Goal: Information Seeking & Learning: Learn about a topic

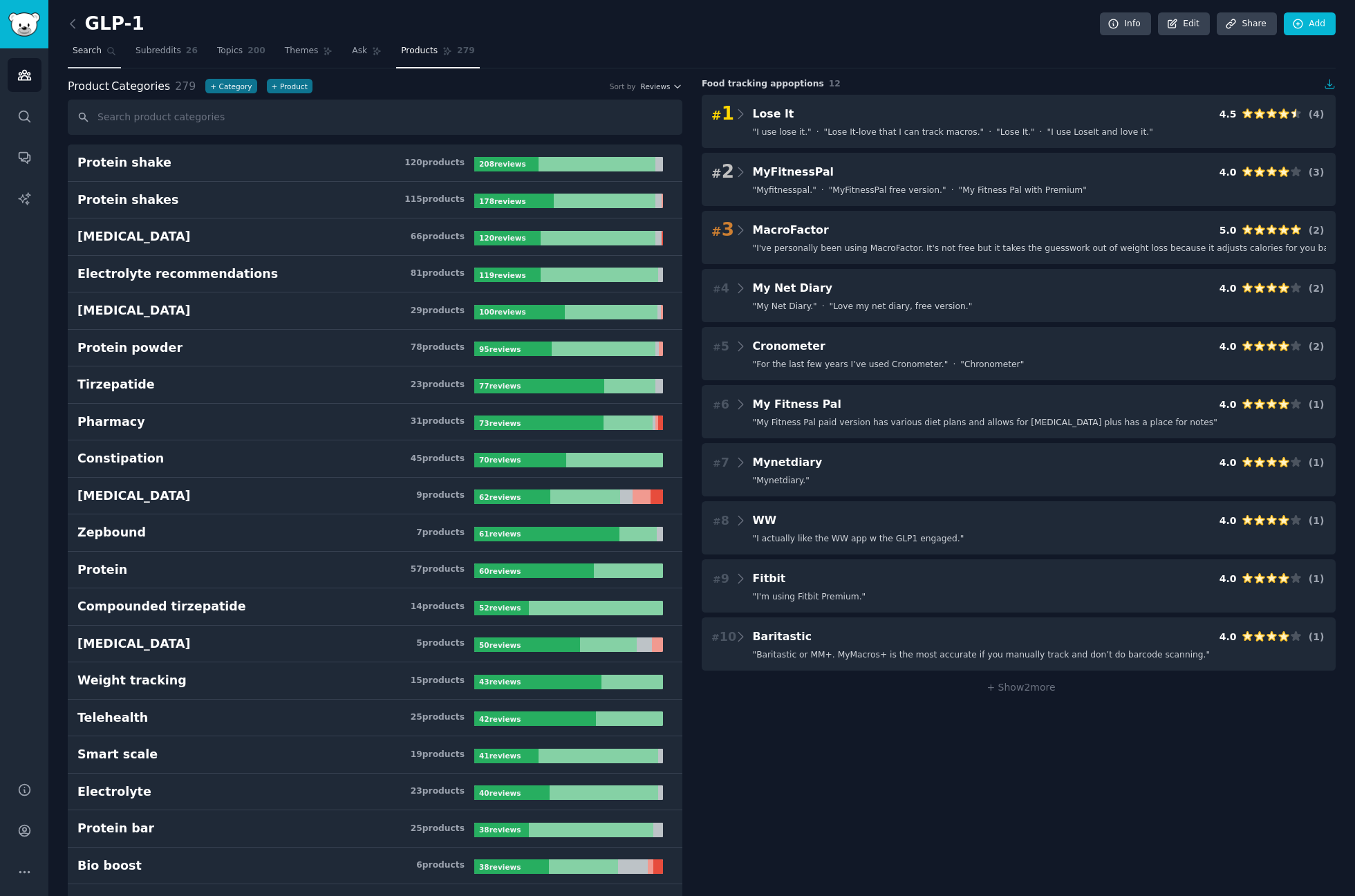
click at [98, 51] on span "Search" at bounding box center [87, 51] width 29 height 13
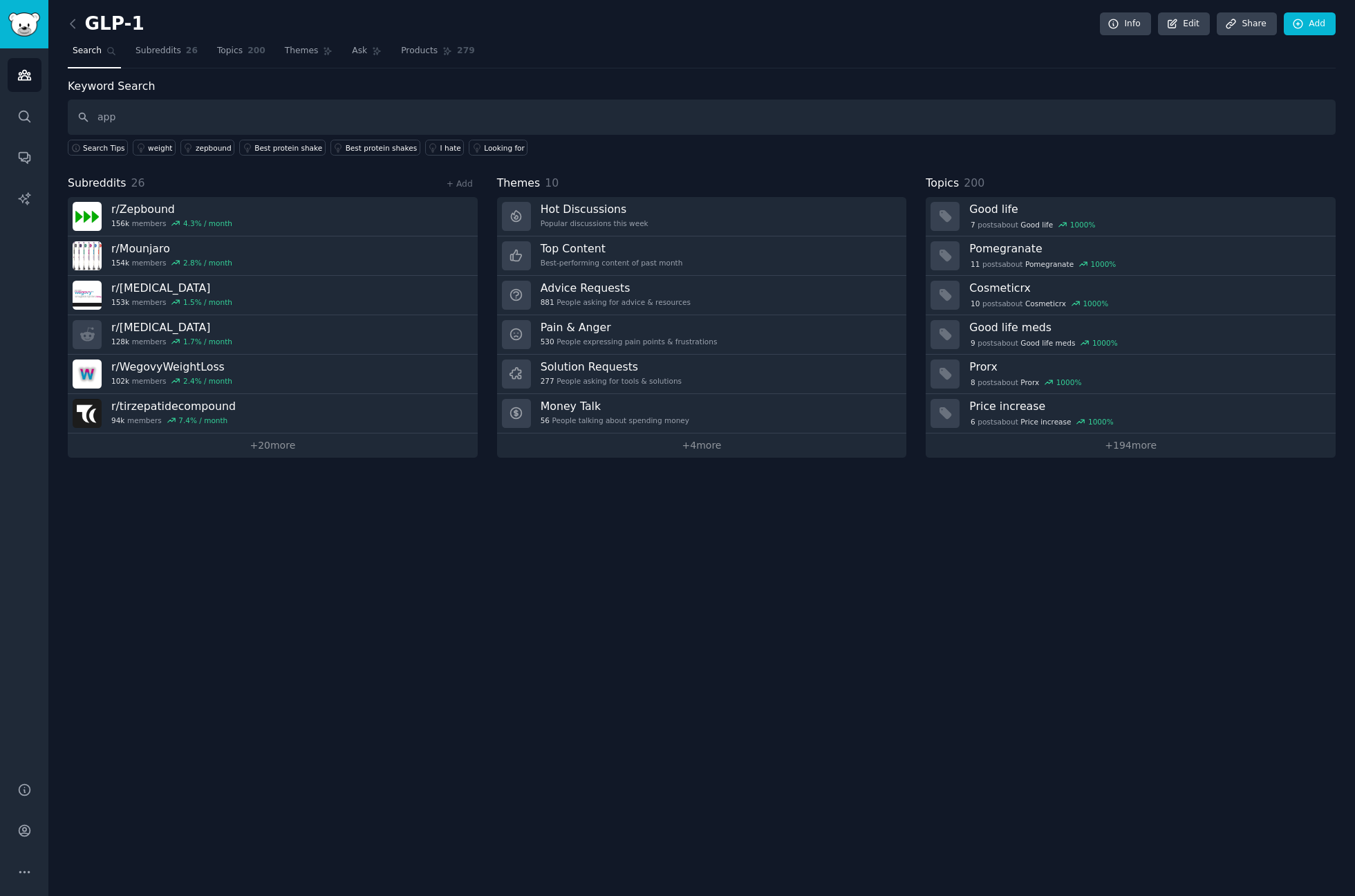
type input "app"
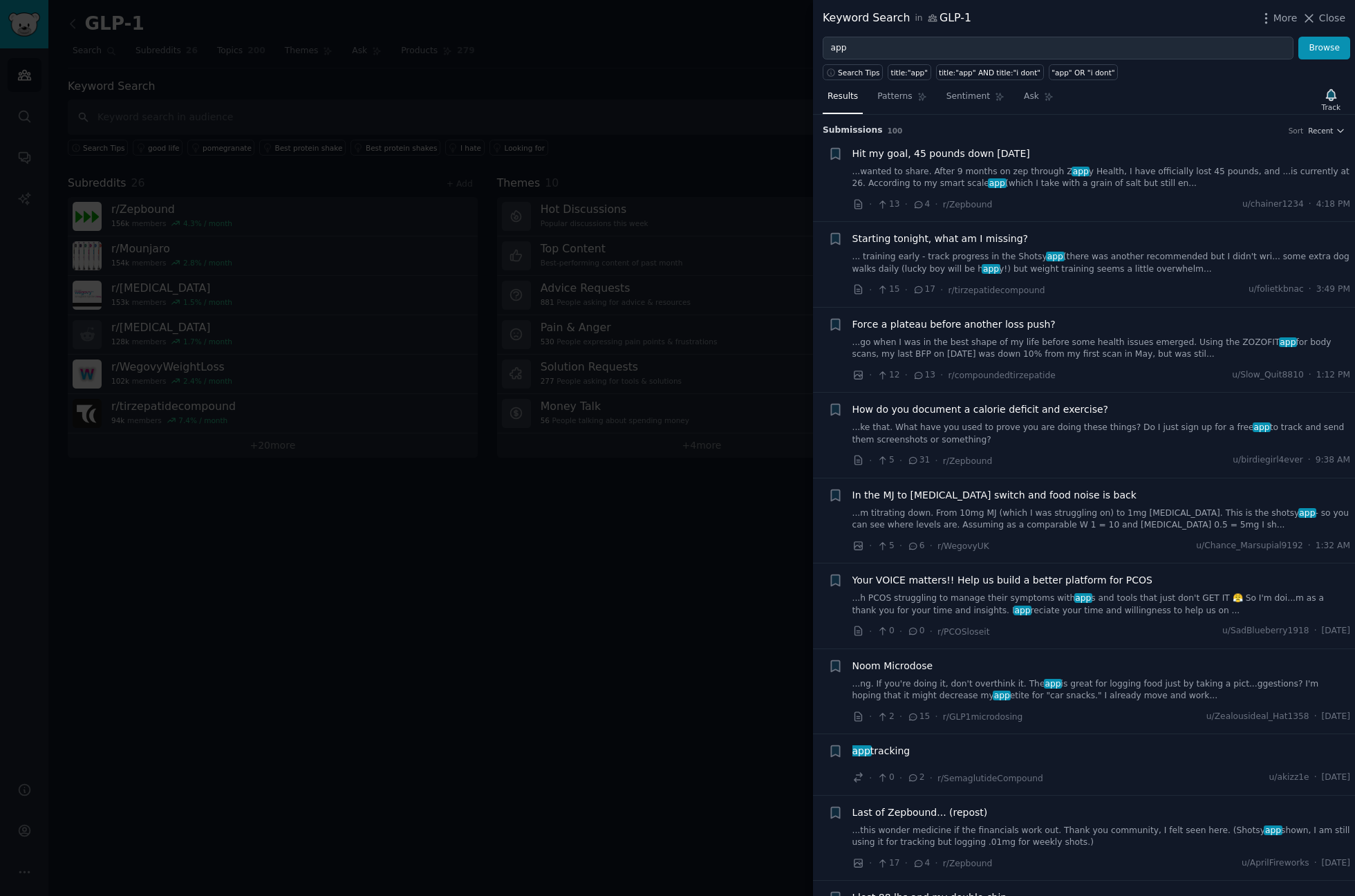
click at [945, 687] on link "...ng. If you're doing it, don't overthink it. The app is great for logging foo…" at bounding box center [1102, 690] width 499 height 24
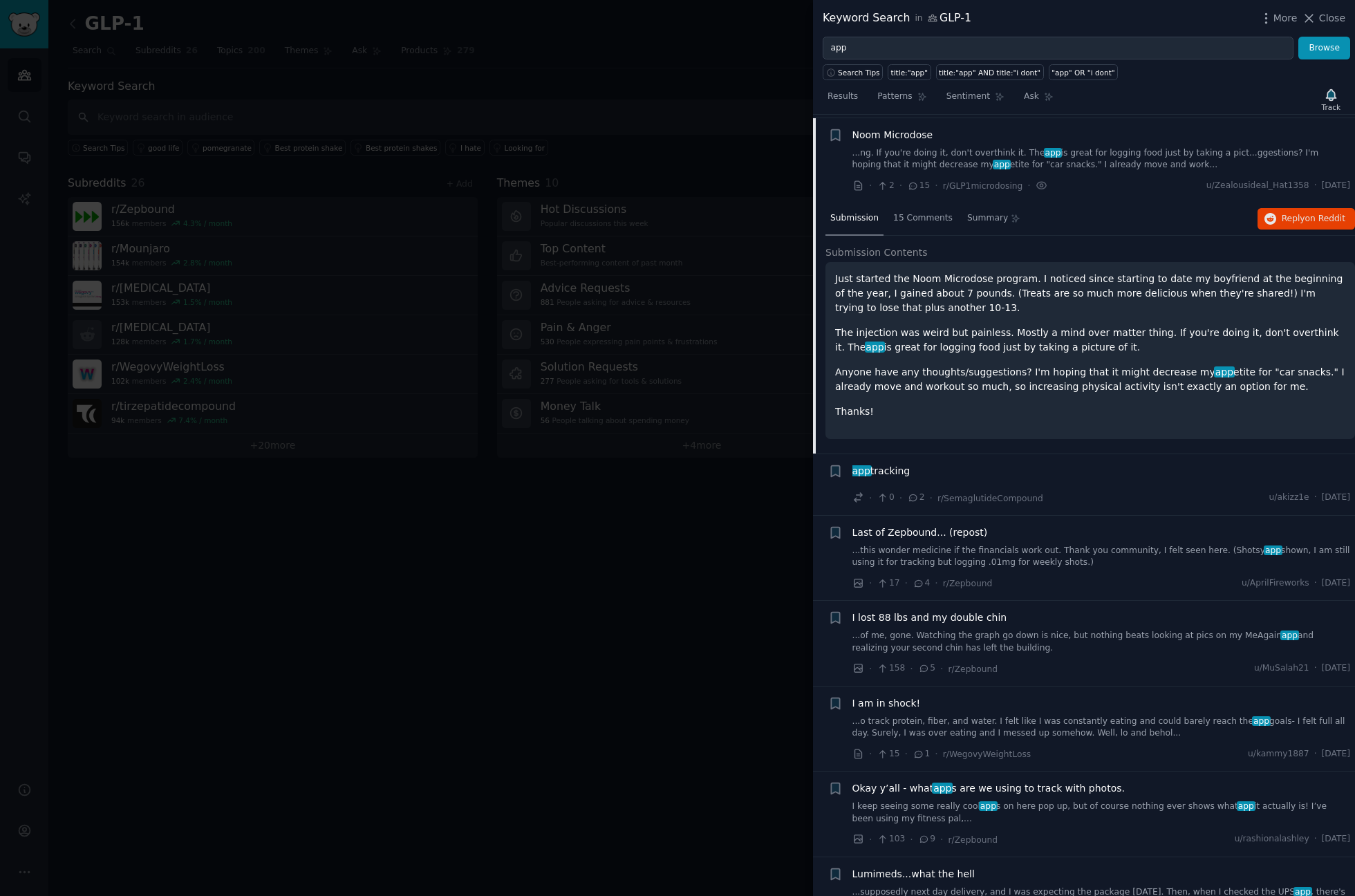
scroll to position [533, 0]
click at [1285, 217] on span "Reply on Reddit" at bounding box center [1313, 217] width 63 height 13
